Goal: Information Seeking & Learning: Stay updated

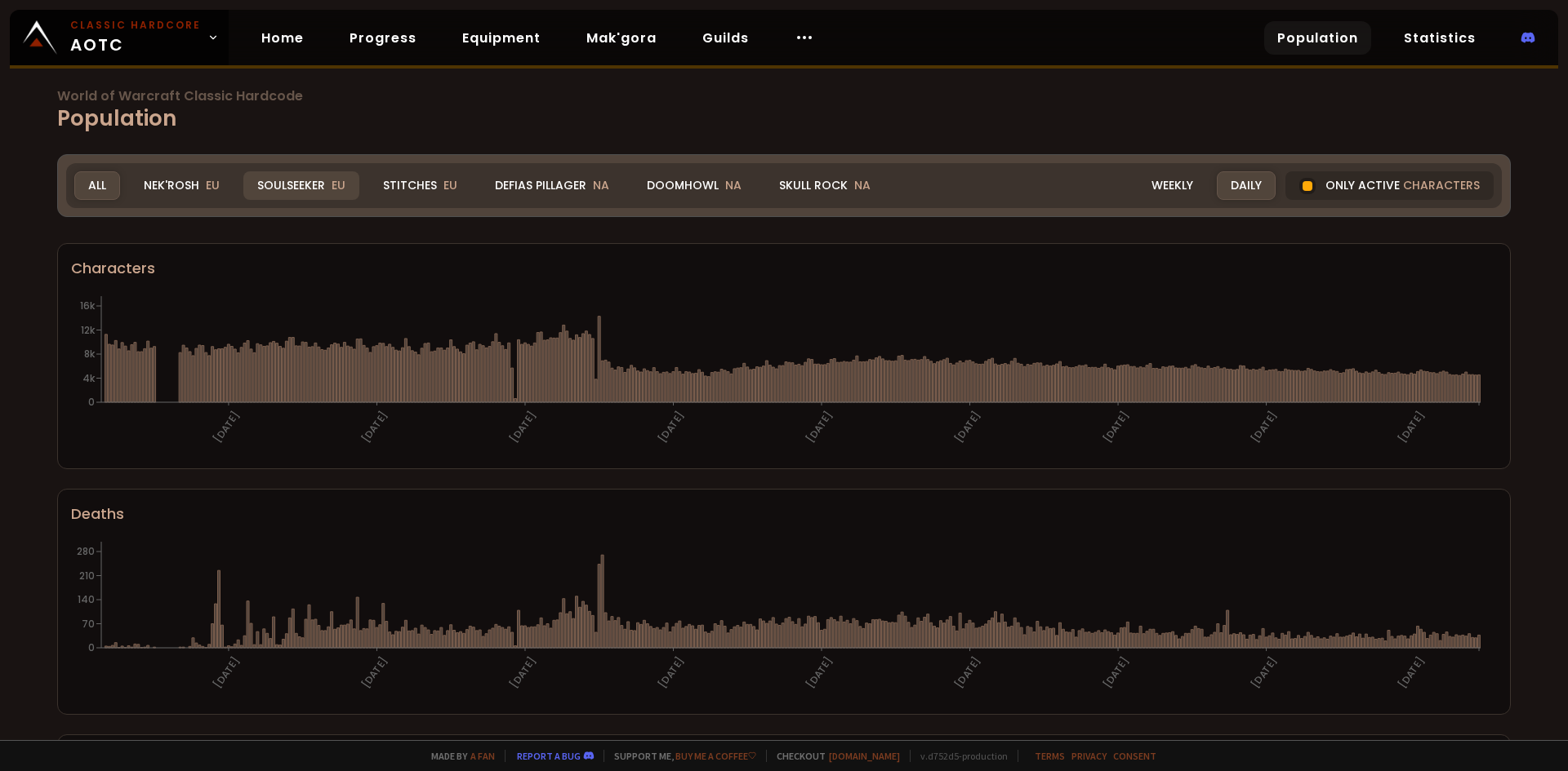
click at [306, 190] on div "Soulseeker EU" at bounding box center [302, 185] width 116 height 28
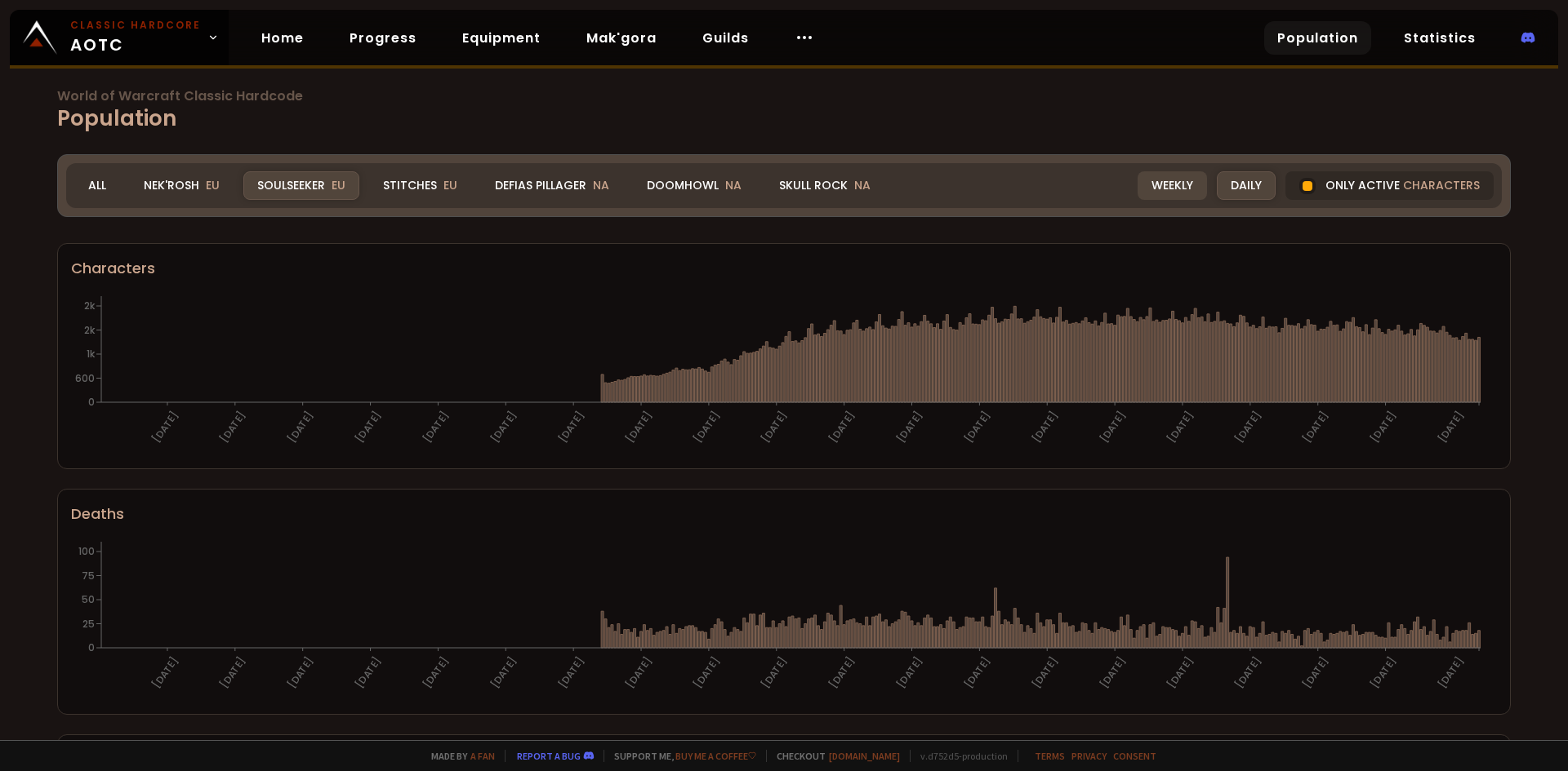
click at [1157, 187] on div "Weekly" at bounding box center [1172, 185] width 69 height 28
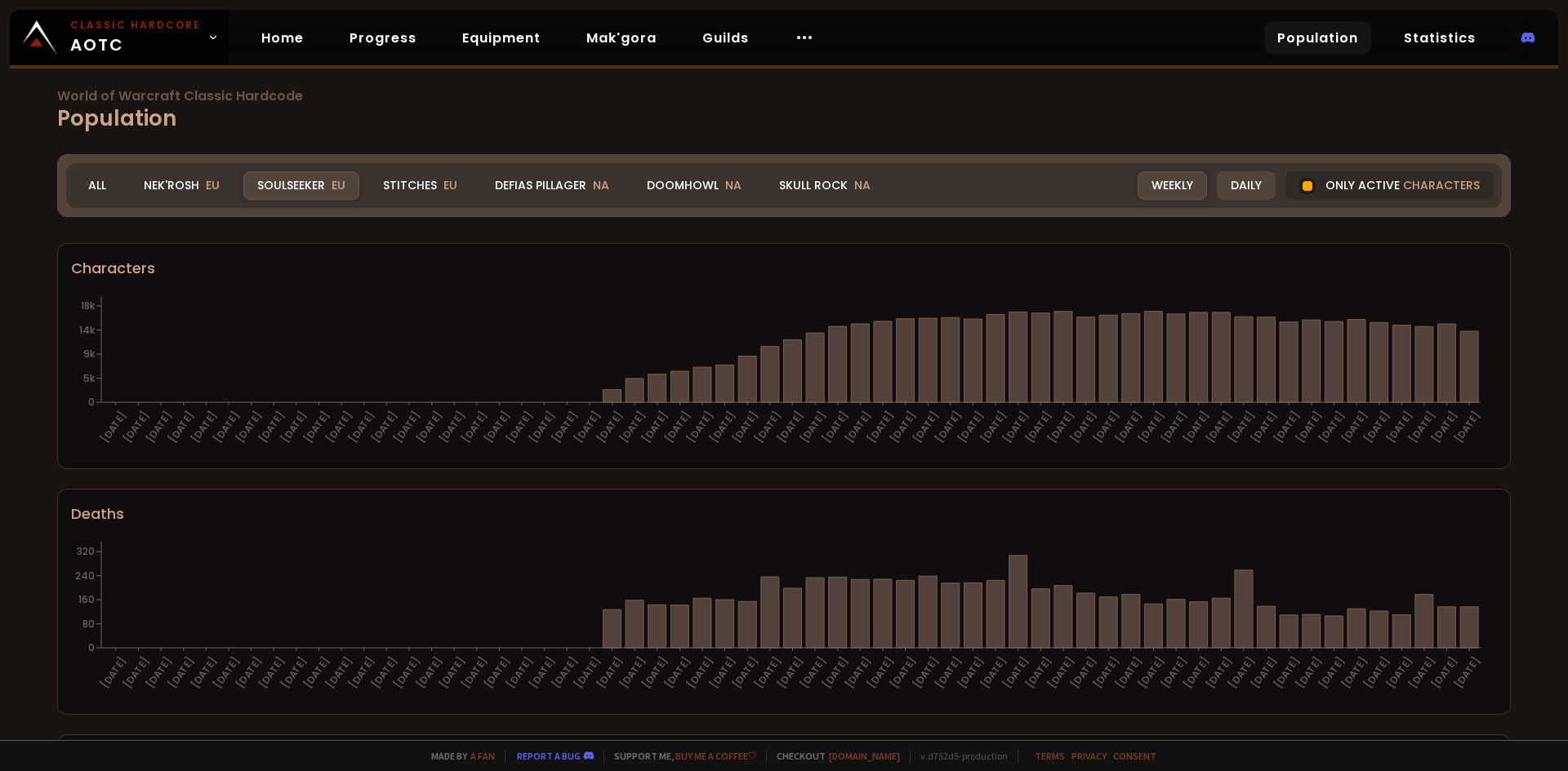
click at [1248, 186] on div "Daily" at bounding box center [1246, 185] width 59 height 28
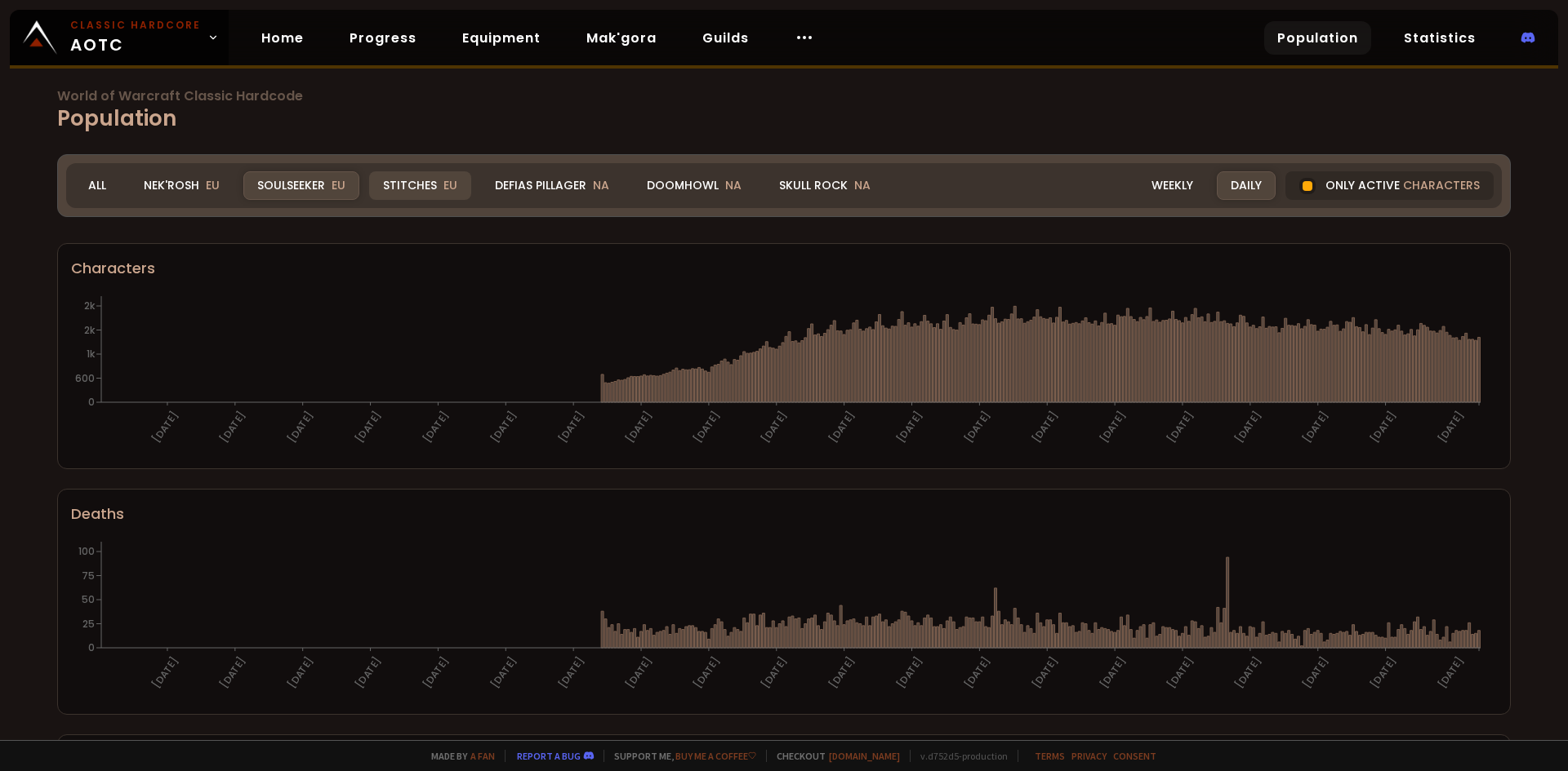
drag, startPoint x: 429, startPoint y: 184, endPoint x: 440, endPoint y: 195, distance: 15.6
click at [429, 184] on div "Stitches EU" at bounding box center [420, 185] width 102 height 28
